Goal: Navigation & Orientation: Find specific page/section

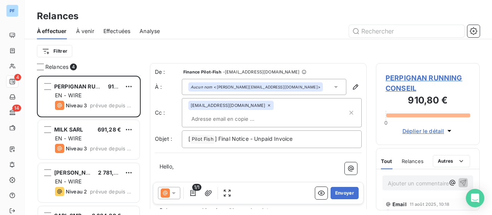
scroll to position [134, 98]
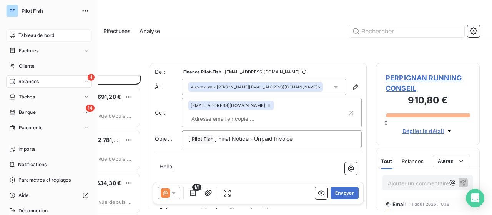
click at [41, 33] on span "Tableau de bord" at bounding box center [36, 35] width 36 height 7
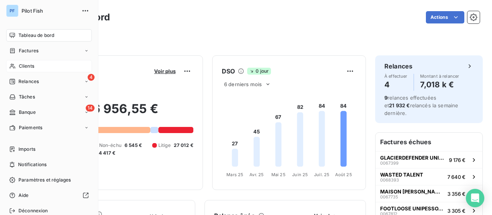
click at [51, 63] on div "Clients" at bounding box center [49, 66] width 86 height 12
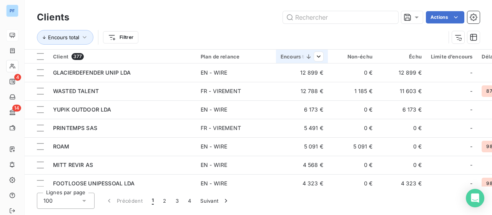
click at [313, 54] on div at bounding box center [311, 56] width 25 height 9
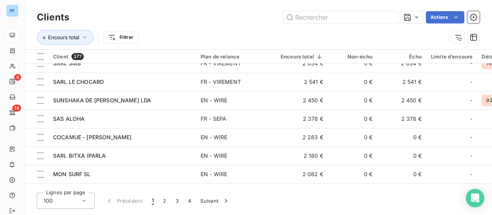
scroll to position [538, 0]
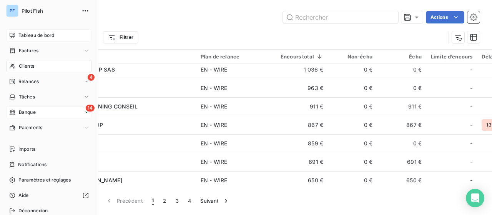
click at [26, 111] on span "Banque" at bounding box center [27, 112] width 17 height 7
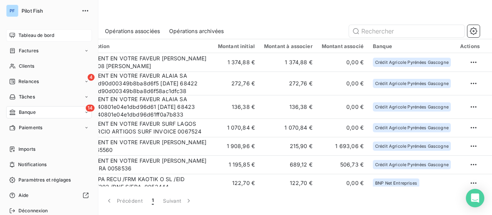
click at [42, 37] on span "Tableau de bord" at bounding box center [36, 35] width 36 height 7
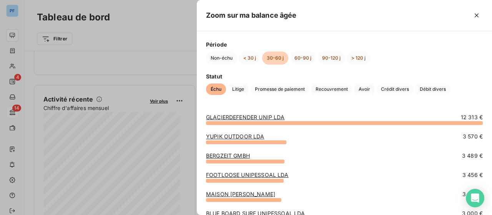
click at [166, 18] on div at bounding box center [246, 107] width 492 height 215
